Goal: Task Accomplishment & Management: Manage account settings

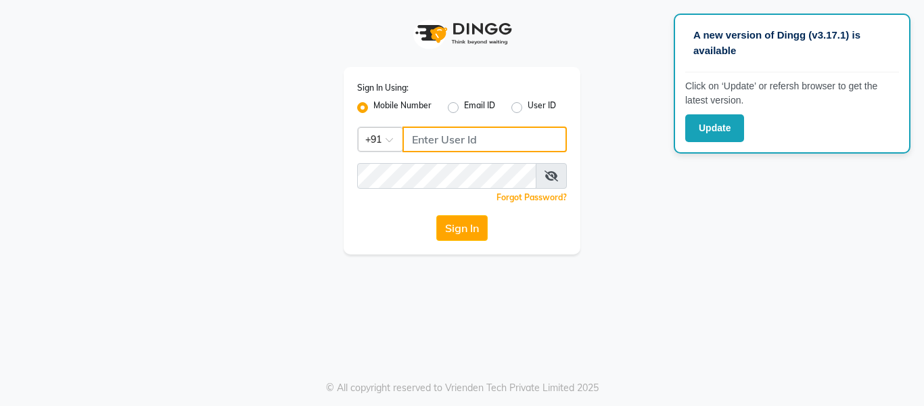
click at [495, 144] on input "Username" at bounding box center [484, 139] width 164 height 26
type input "9860099181"
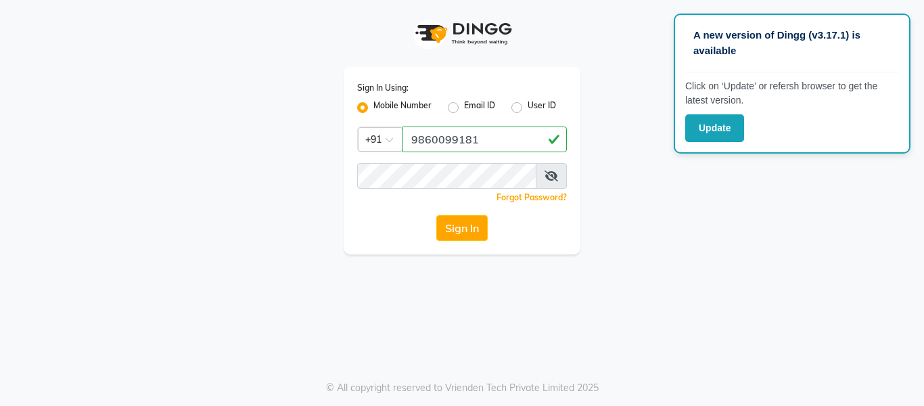
click at [452, 189] on div "Sign In Using: Mobile Number Email ID User ID Country Code × [PHONE_NUMBER] Rem…" at bounding box center [462, 160] width 237 height 187
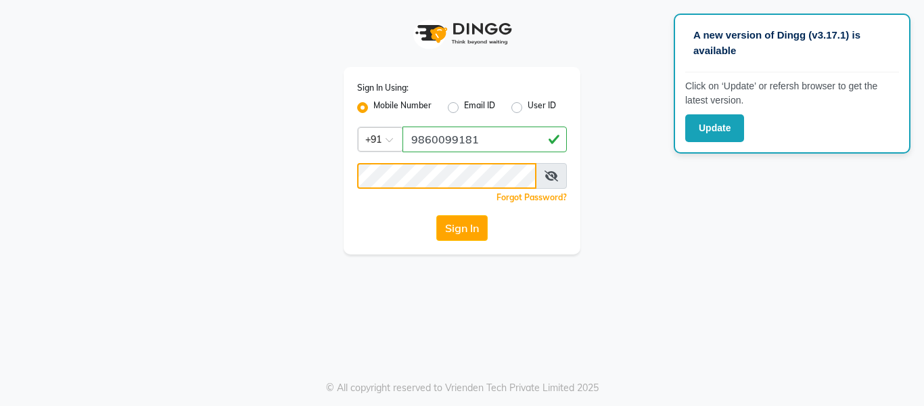
click at [436, 215] on button "Sign In" at bounding box center [461, 228] width 51 height 26
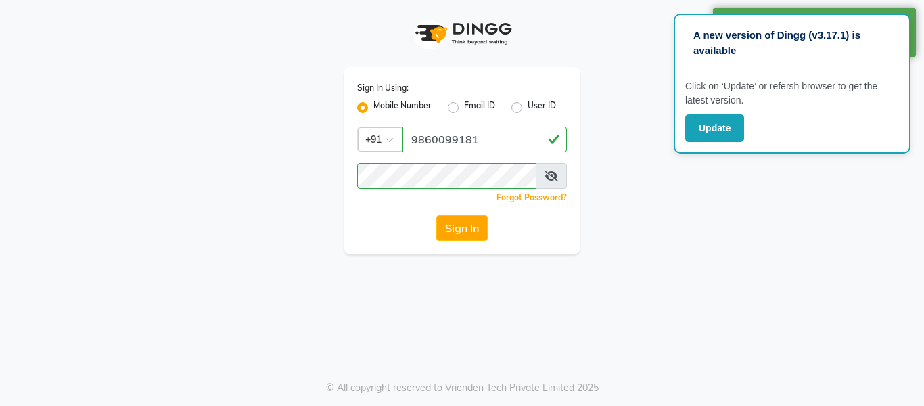
click at [779, 237] on div "Sign In Using: Mobile Number Email ID User ID Country Code × [PHONE_NUMBER] Rem…" at bounding box center [461, 127] width 771 height 254
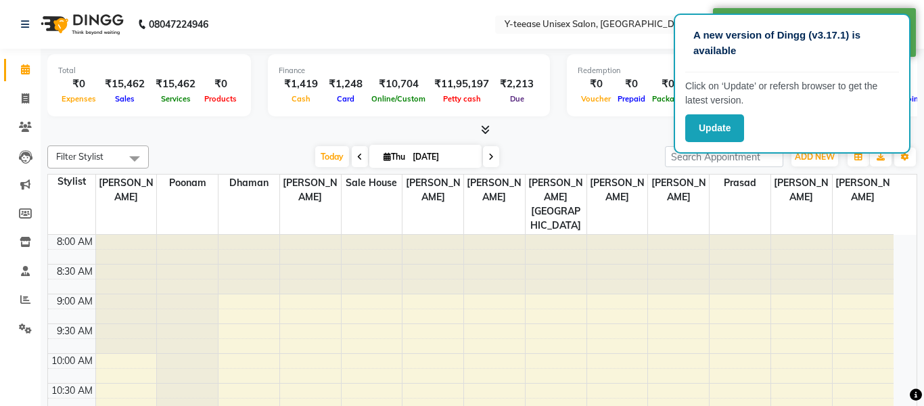
select select "en"
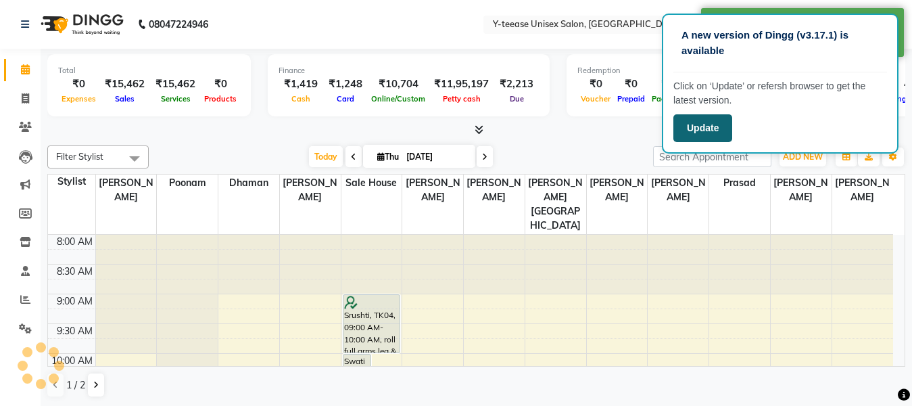
click at [728, 131] on button "Update" at bounding box center [703, 128] width 59 height 28
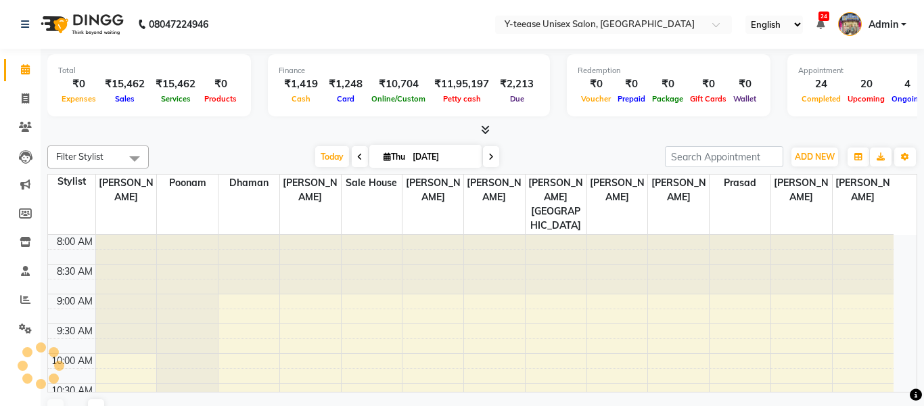
select select "en"
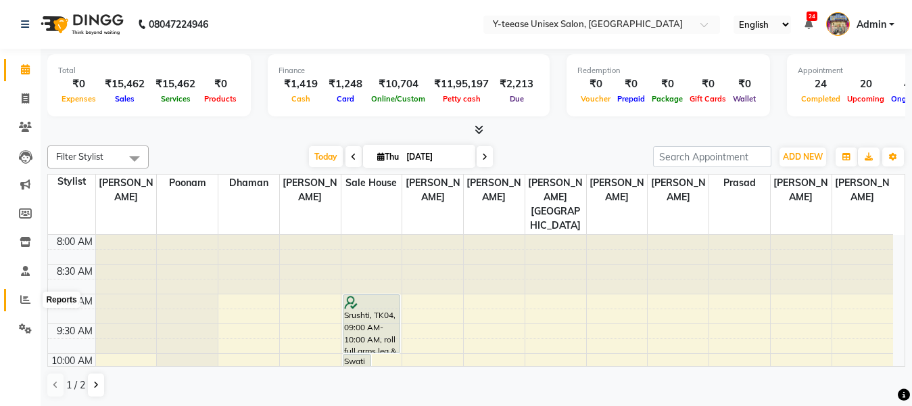
click at [25, 301] on icon at bounding box center [25, 299] width 10 height 10
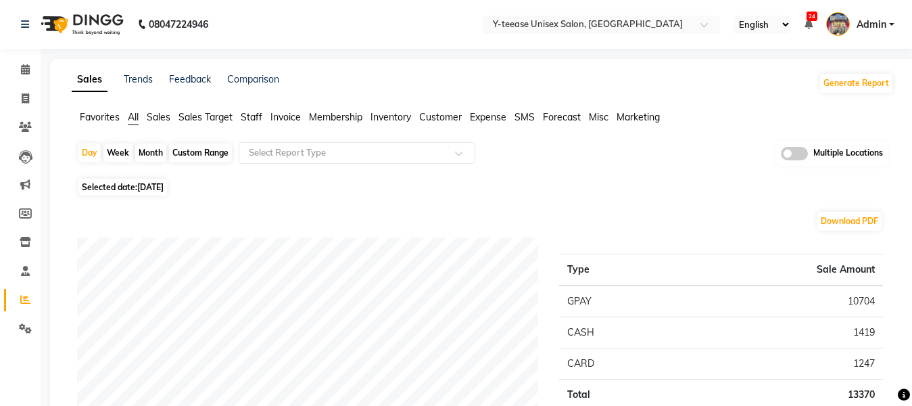
click at [147, 151] on div "Month" at bounding box center [150, 152] width 31 height 19
select select "9"
select select "2025"
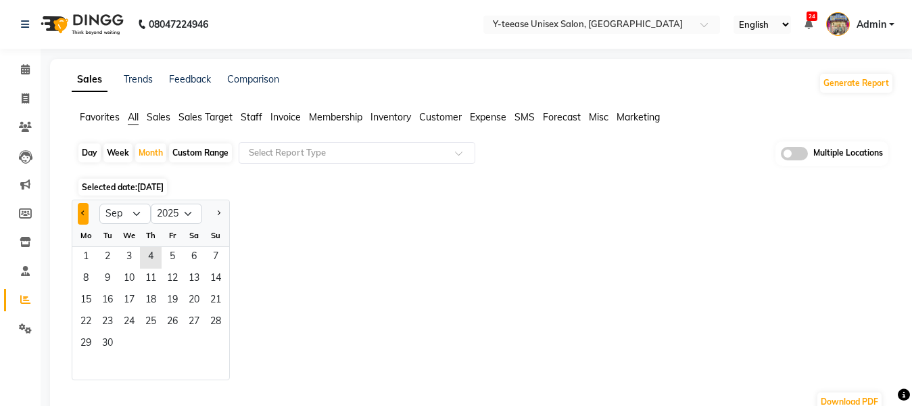
click at [85, 216] on button "Previous month" at bounding box center [83, 214] width 11 height 22
select select "8"
click at [170, 259] on span "1" at bounding box center [173, 258] width 22 height 22
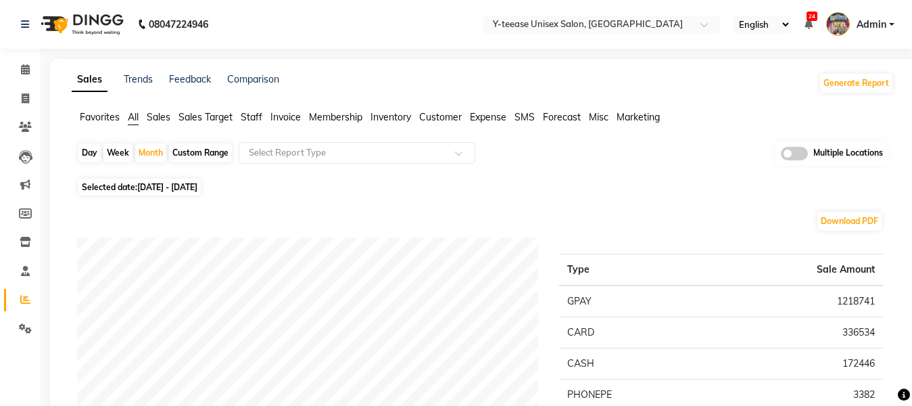
click at [162, 120] on span "Sales" at bounding box center [159, 117] width 24 height 12
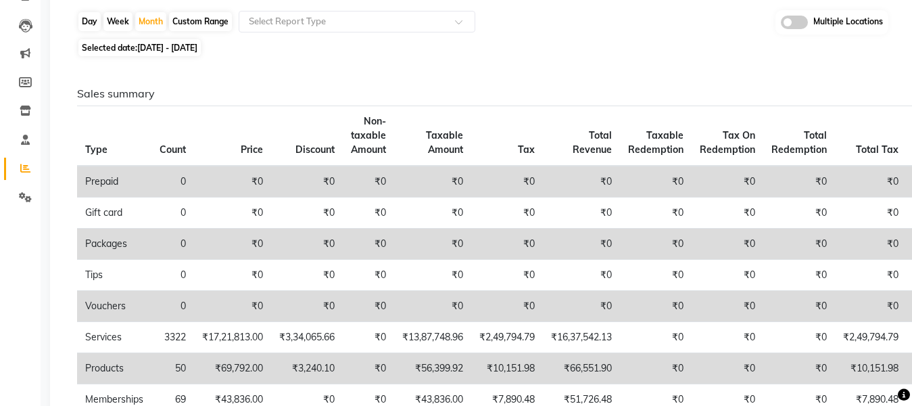
scroll to position [18, 0]
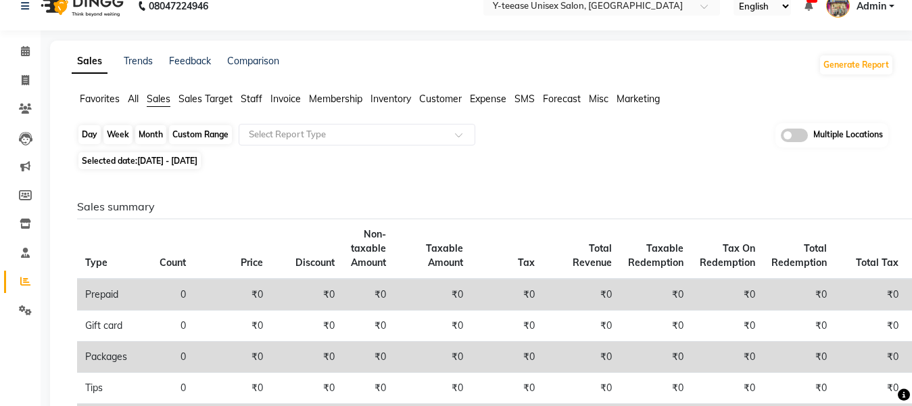
click at [158, 133] on div "Month" at bounding box center [150, 134] width 31 height 19
select select "8"
select select "2025"
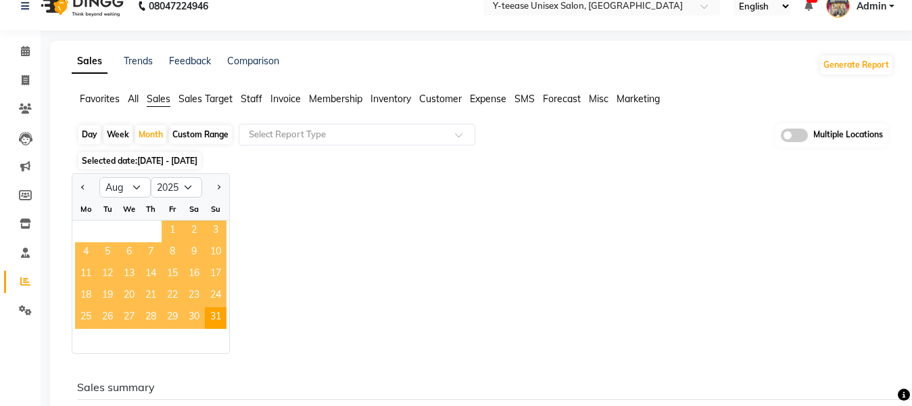
click at [172, 230] on span "1" at bounding box center [173, 231] width 22 height 22
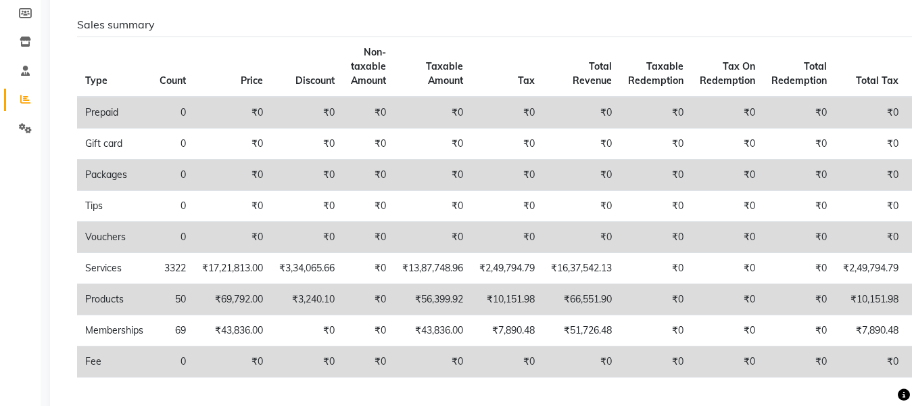
scroll to position [0, 0]
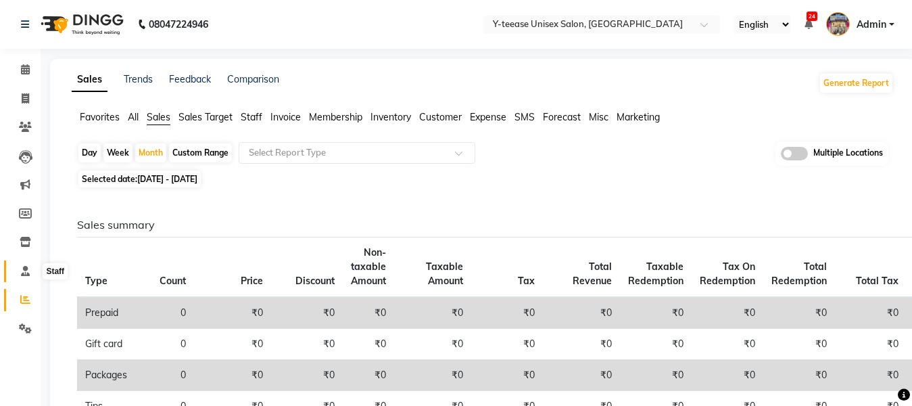
click at [26, 266] on icon at bounding box center [25, 271] width 9 height 10
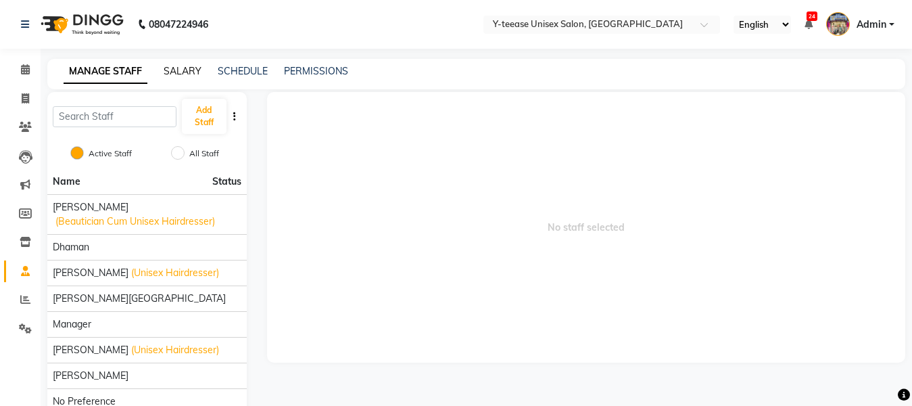
click at [186, 68] on link "SALARY" at bounding box center [183, 71] width 38 height 12
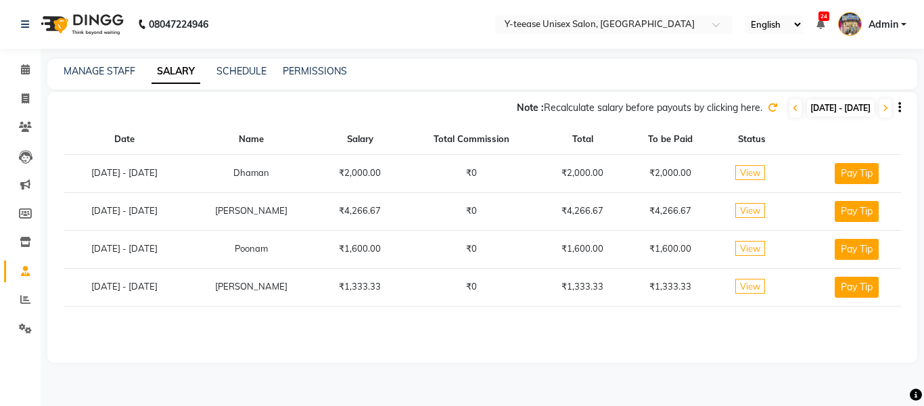
click at [756, 172] on span "View" at bounding box center [750, 172] width 30 height 15
